Goal: Task Accomplishment & Management: Manage account settings

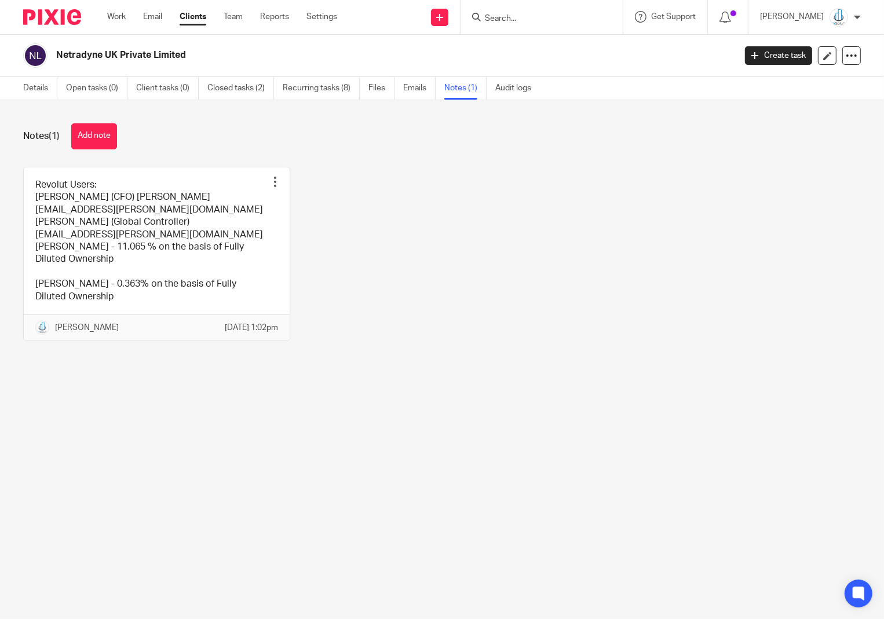
click at [545, 24] on form at bounding box center [545, 17] width 123 height 14
click at [533, 21] on input "Search" at bounding box center [536, 19] width 104 height 10
type input "cozy"
click at [546, 41] on link at bounding box center [553, 45] width 144 height 17
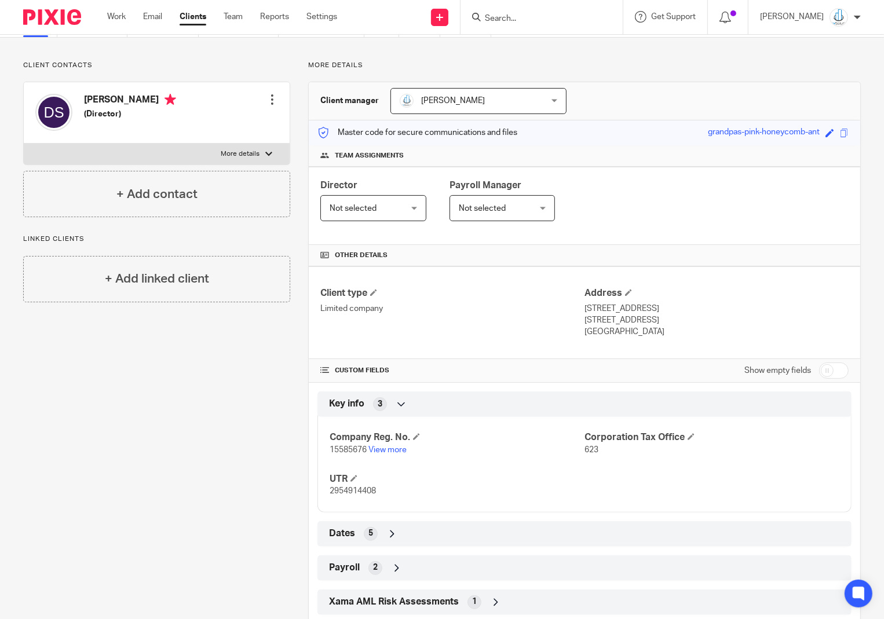
scroll to position [64, 0]
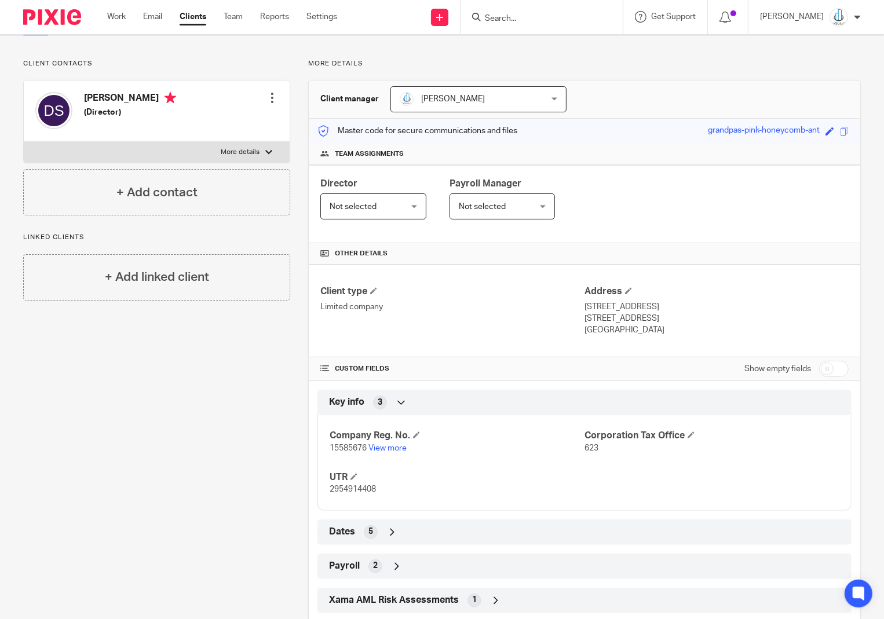
click at [514, 20] on input "Search" at bounding box center [536, 19] width 104 height 10
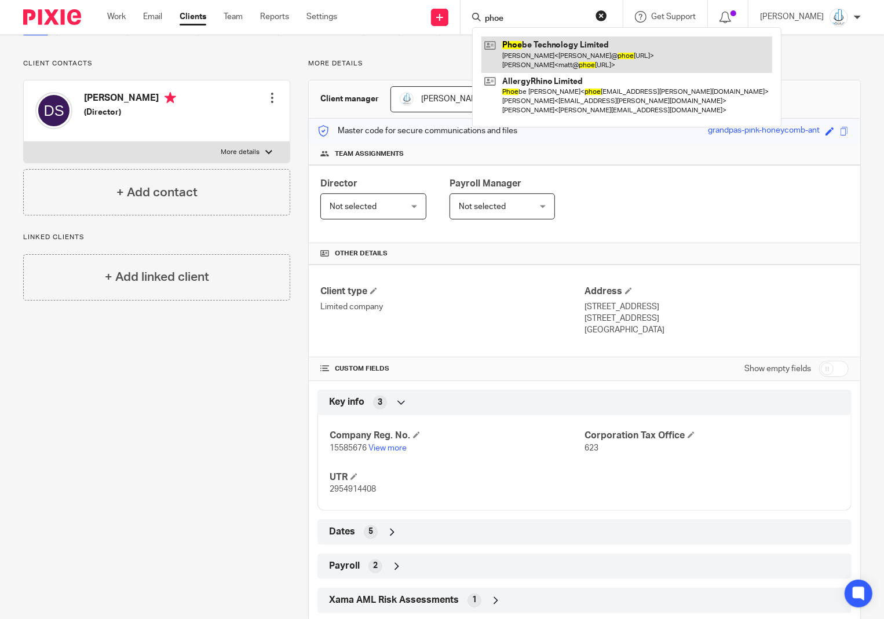
type input "phoe"
click at [540, 66] on link at bounding box center [626, 55] width 291 height 36
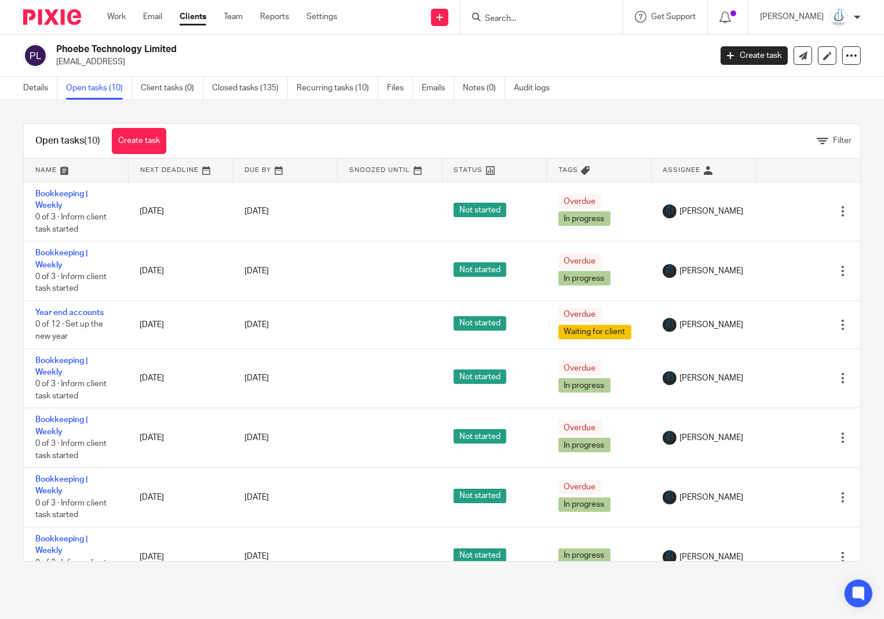
click at [517, 18] on input "Search" at bounding box center [536, 19] width 104 height 10
click at [344, 89] on link "Recurring tasks (10)" at bounding box center [338, 88] width 82 height 23
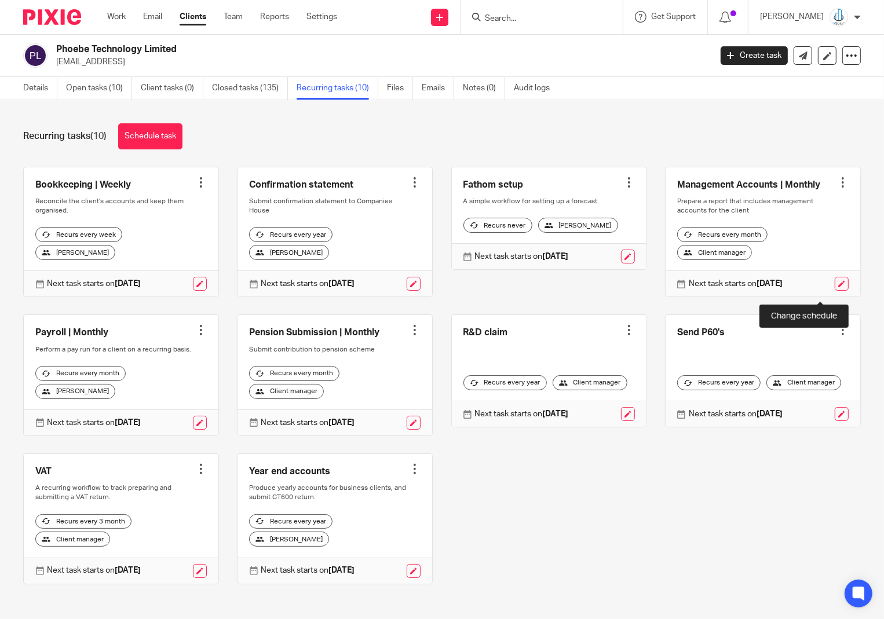
click at [835, 290] on link at bounding box center [842, 284] width 14 height 14
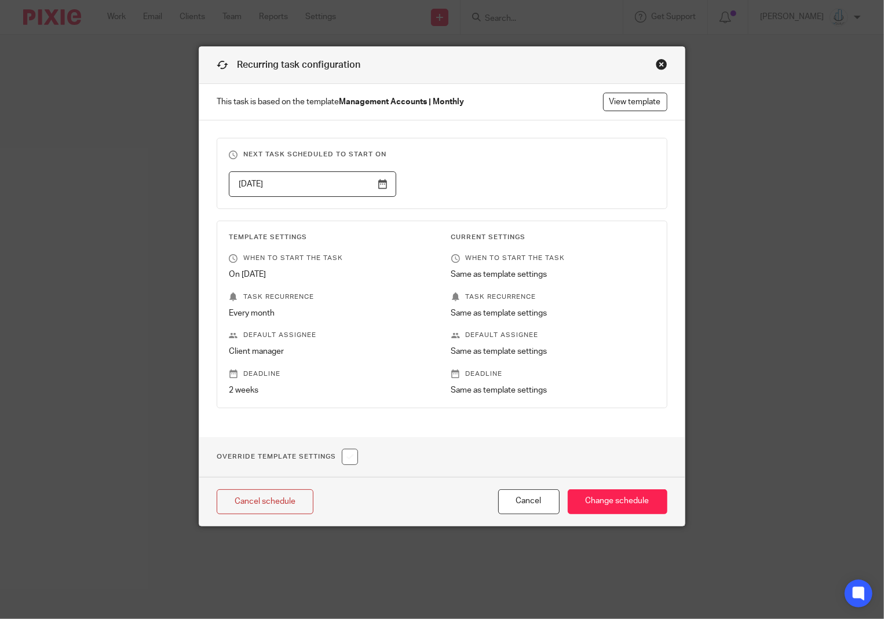
click at [661, 64] on div "Close this dialog window" at bounding box center [662, 65] width 12 height 12
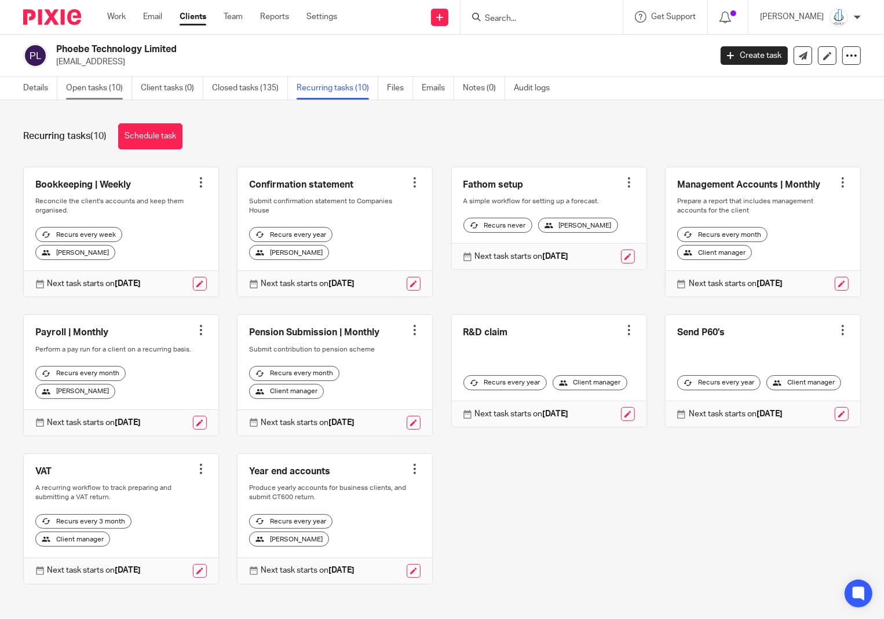
click at [123, 89] on link "Open tasks (10)" at bounding box center [99, 88] width 66 height 23
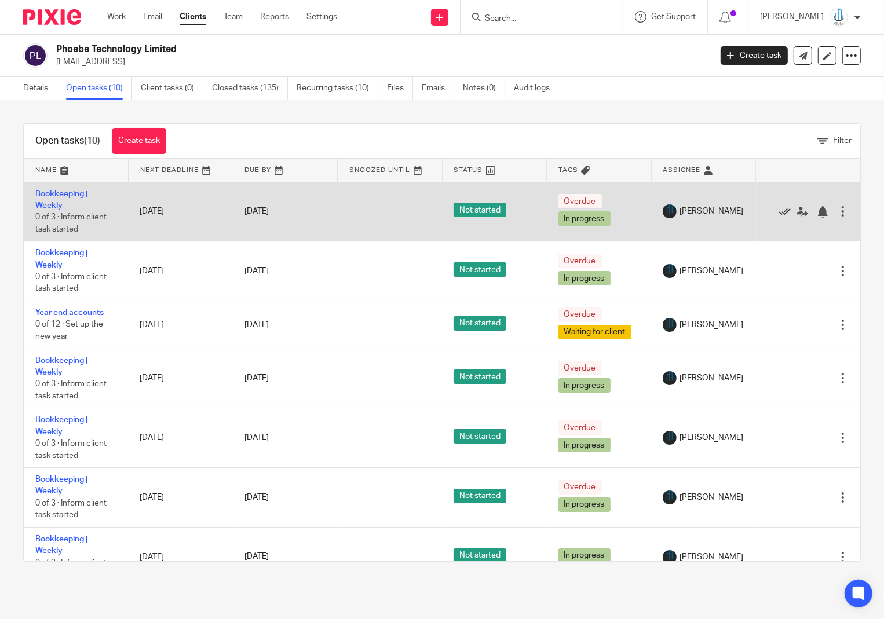
click at [779, 216] on icon at bounding box center [785, 212] width 12 height 12
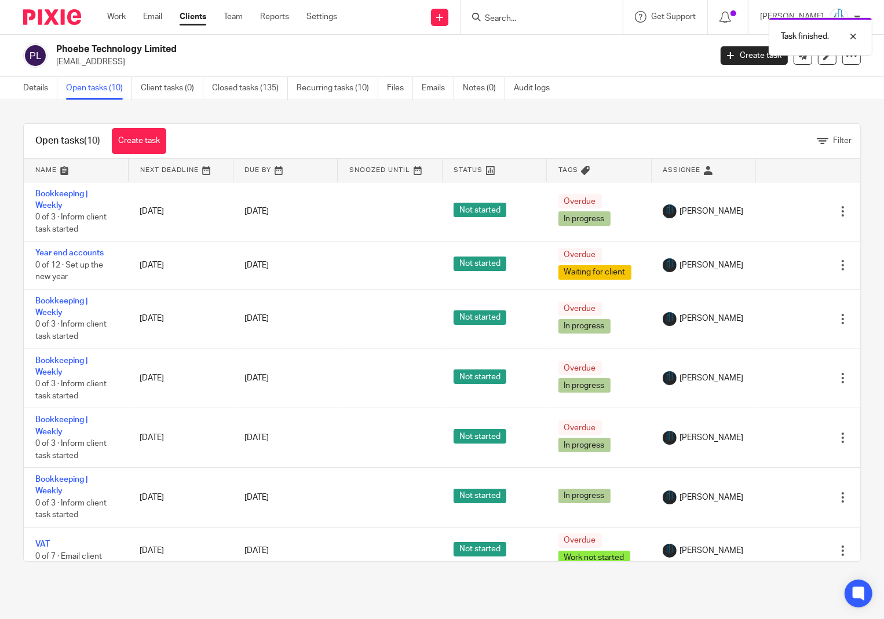
click at [779, 216] on icon at bounding box center [785, 212] width 12 height 12
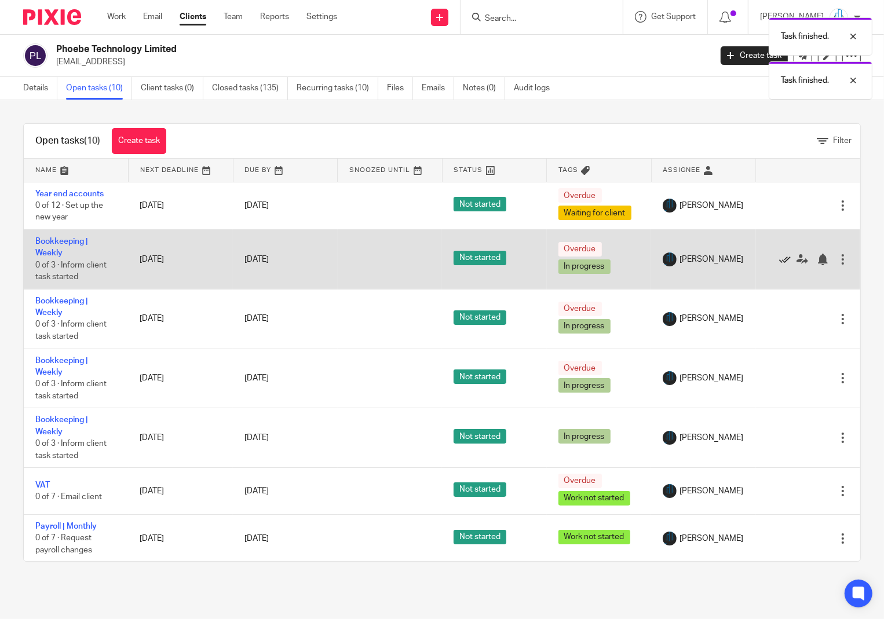
click at [779, 263] on icon at bounding box center [785, 260] width 12 height 12
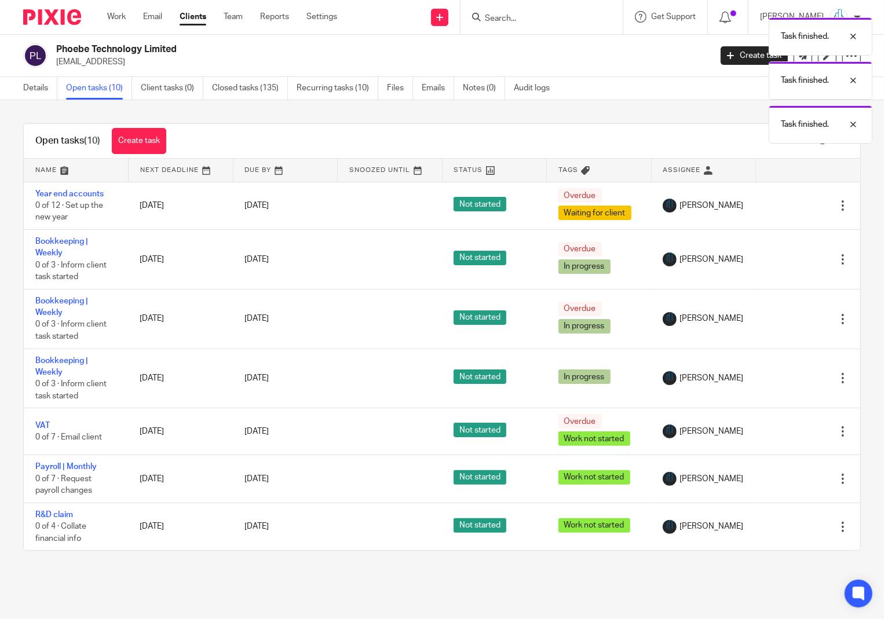
click at [779, 263] on icon at bounding box center [785, 260] width 12 height 12
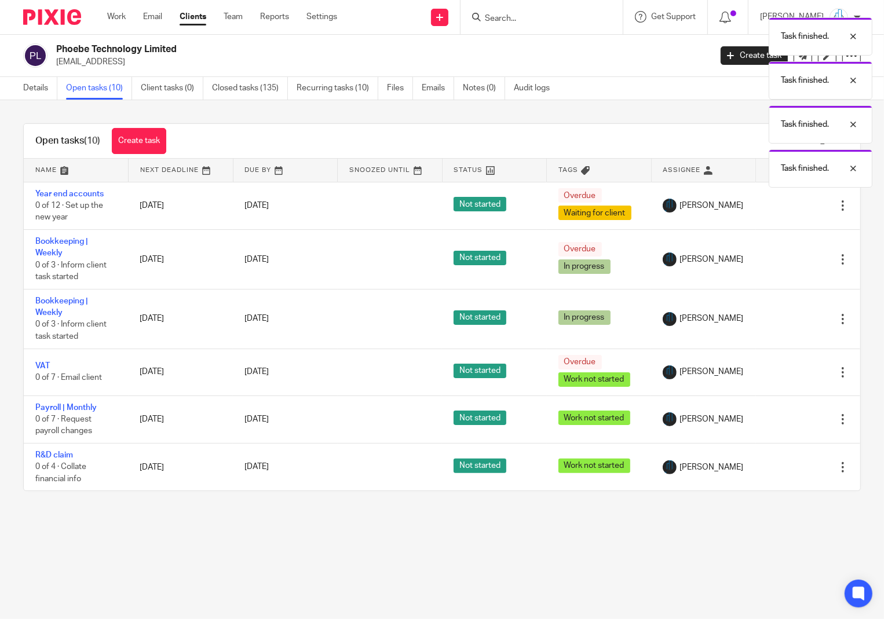
click at [779, 263] on icon at bounding box center [785, 260] width 12 height 12
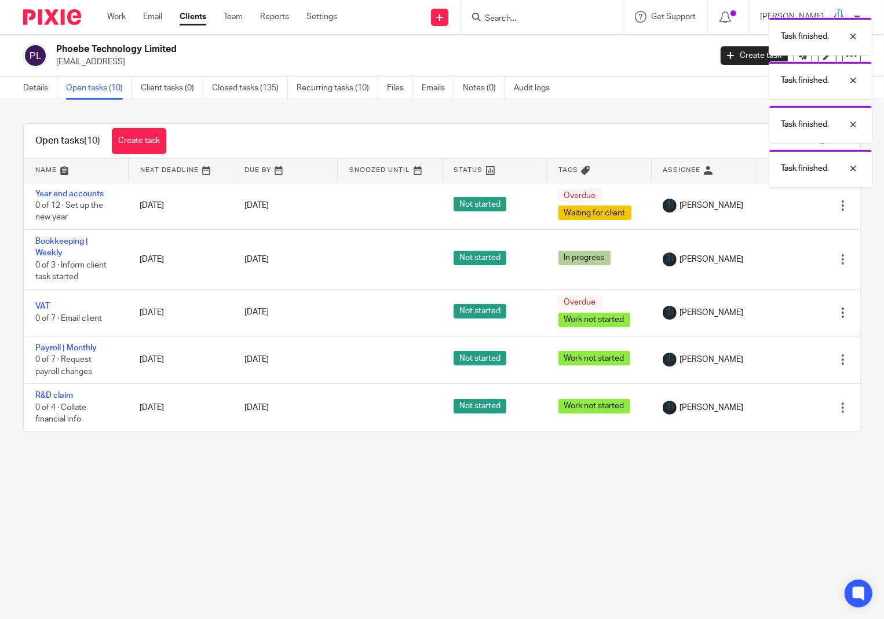
click at [779, 263] on icon at bounding box center [785, 260] width 12 height 12
